Goal: Information Seeking & Learning: Find specific fact

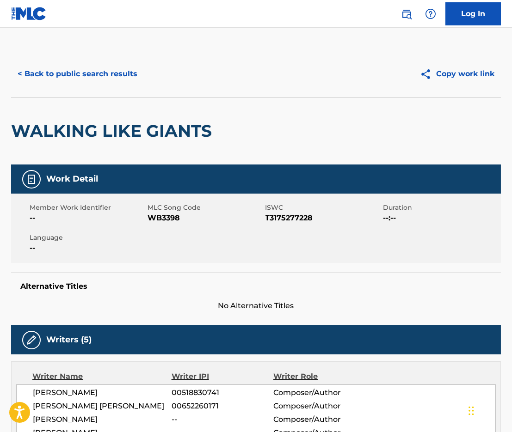
click at [113, 86] on button "< Back to public search results" at bounding box center [77, 73] width 133 height 23
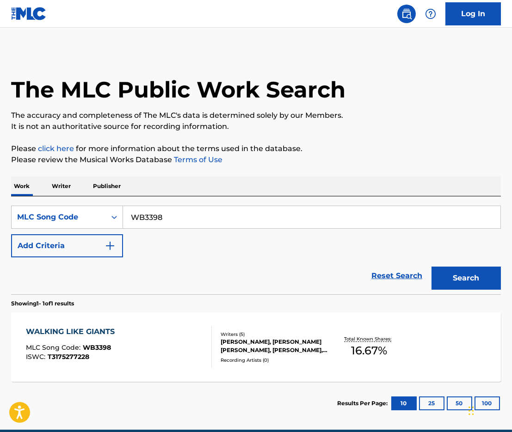
click at [185, 227] on input "WB3398" at bounding box center [311, 217] width 377 height 22
click at [184, 226] on input "WB3398" at bounding box center [311, 217] width 377 height 22
paste input "704123"
drag, startPoint x: 217, startPoint y: 222, endPoint x: 106, endPoint y: 229, distance: 111.6
click at [106, 228] on div "SearchWithCriteria7bb931aa-28b8-45c7-ab1f-b087184039ce MLC Song Code WB33987041…" at bounding box center [256, 217] width 490 height 23
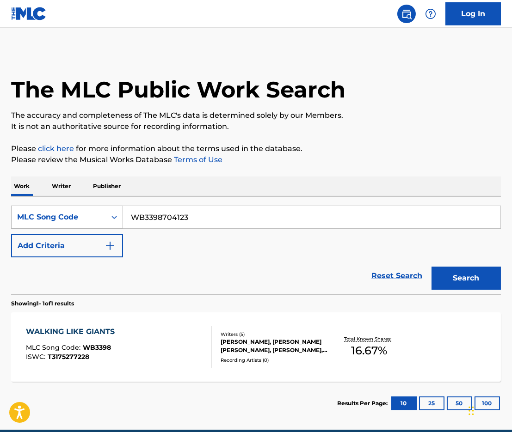
paste input "704123"
paste input "Search Form"
click at [454, 283] on button "Search" at bounding box center [465, 278] width 69 height 23
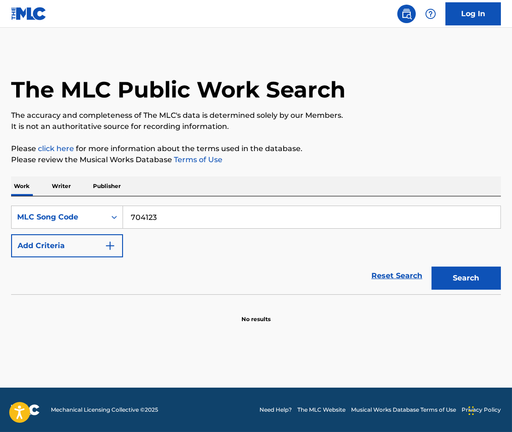
click at [156, 223] on input "704123" at bounding box center [311, 217] width 377 height 22
paste input "SV8GQO"
type input "SV8GQO"
click at [454, 288] on button "Search" at bounding box center [465, 278] width 69 height 23
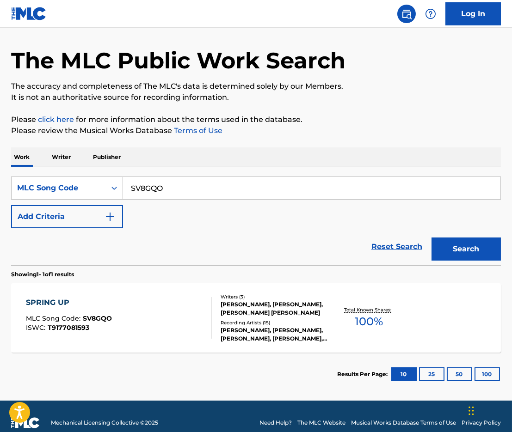
scroll to position [30, 0]
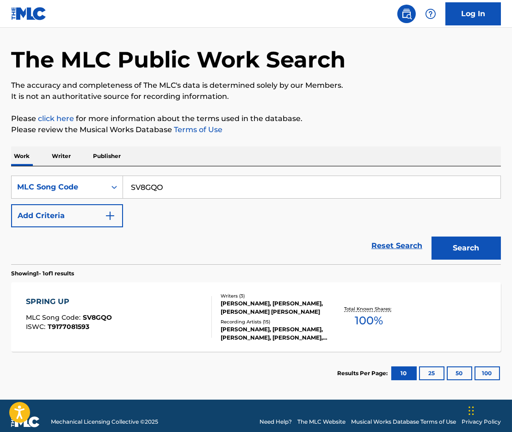
click at [244, 316] on div "[PERSON_NAME], [PERSON_NAME], [PERSON_NAME] [PERSON_NAME]" at bounding box center [275, 308] width 108 height 17
